Goal: Transaction & Acquisition: Purchase product/service

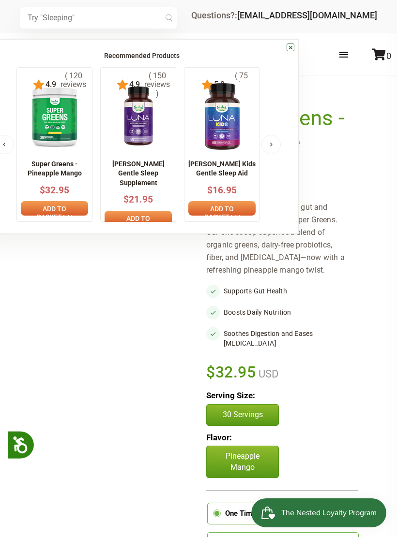
click at [33, 16] on input "text" at bounding box center [98, 17] width 157 height 21
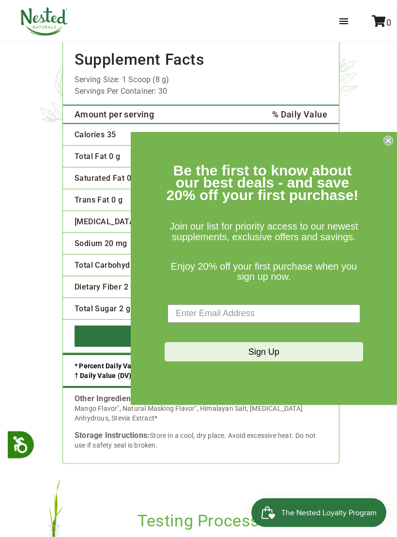
scroll to position [2664, 0]
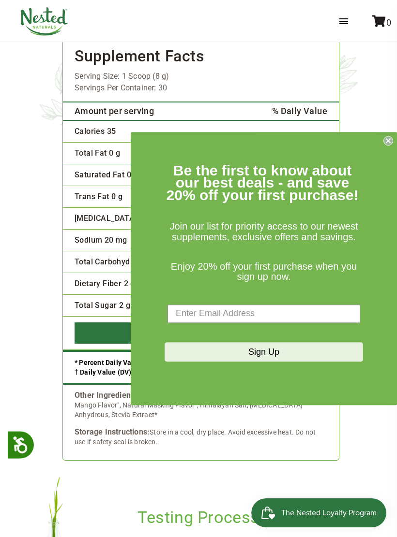
click at [384, 150] on form "Be the first to know about our best deals - and save 20% off your first purchas…" at bounding box center [264, 268] width 266 height 273
click at [390, 145] on circle "Close dialog" at bounding box center [387, 140] width 9 height 9
